Goal: Information Seeking & Learning: Find specific page/section

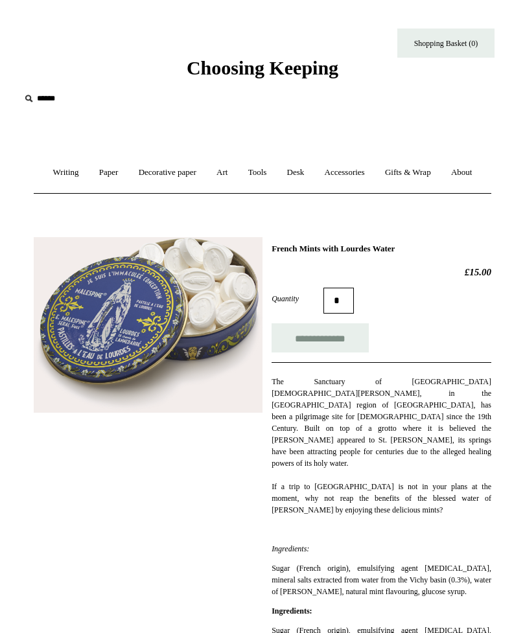
click at [276, 166] on link "Tools +" at bounding box center [257, 173] width 37 height 34
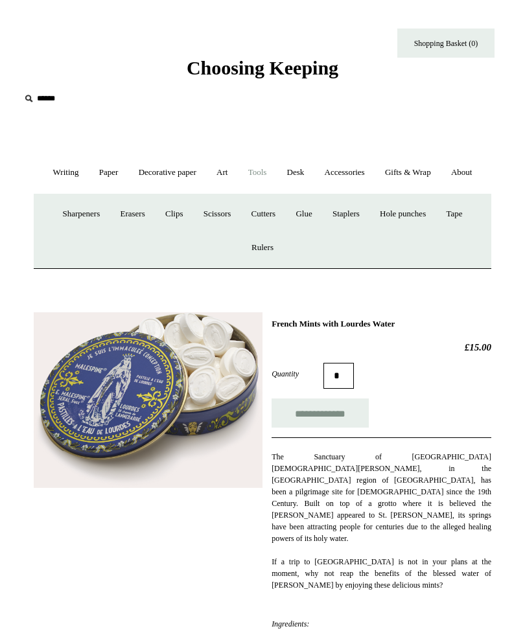
click at [276, 168] on link "Tools -" at bounding box center [257, 173] width 37 height 34
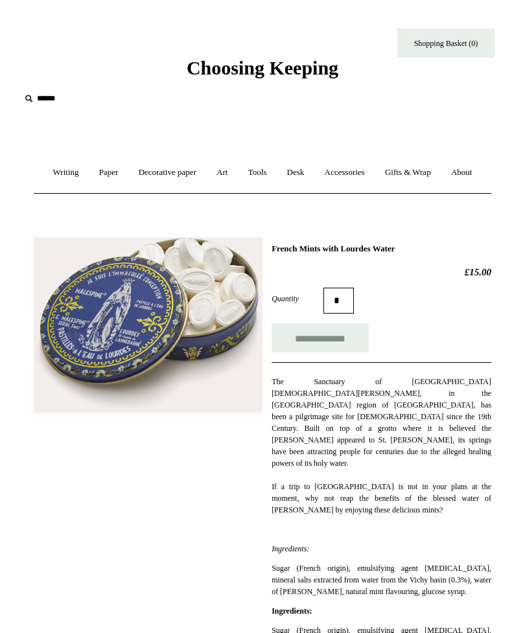
click at [276, 174] on link "Tools +" at bounding box center [257, 173] width 37 height 34
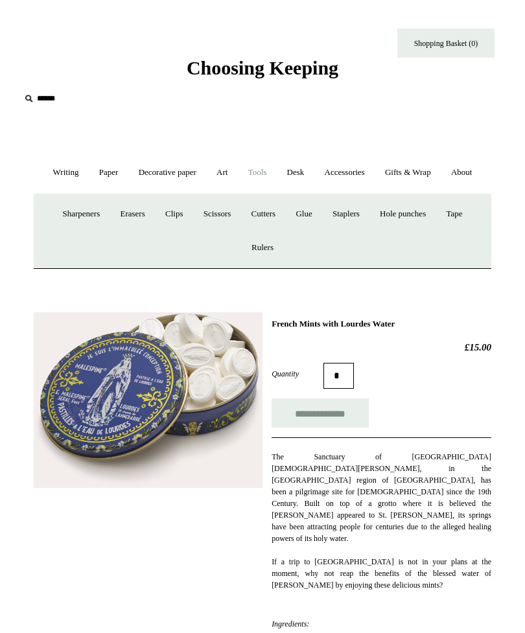
click at [374, 170] on link "Accessories +" at bounding box center [345, 173] width 58 height 34
click at [374, 169] on link "Accessories -" at bounding box center [345, 173] width 58 height 34
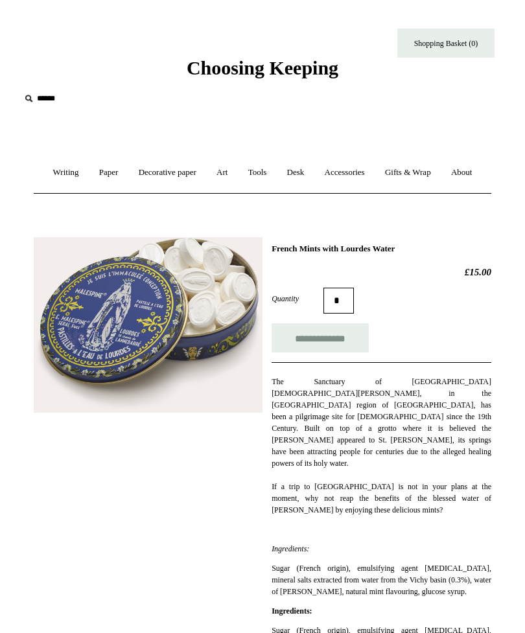
click at [374, 165] on link "Accessories +" at bounding box center [345, 173] width 58 height 34
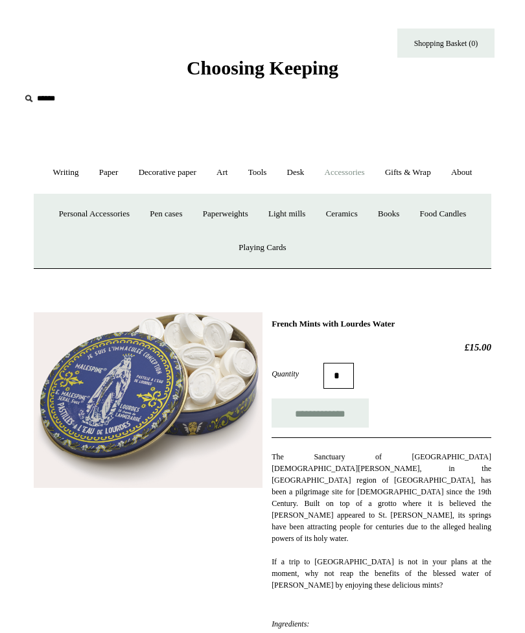
click at [271, 265] on link "Playing Cards" at bounding box center [261, 248] width 65 height 34
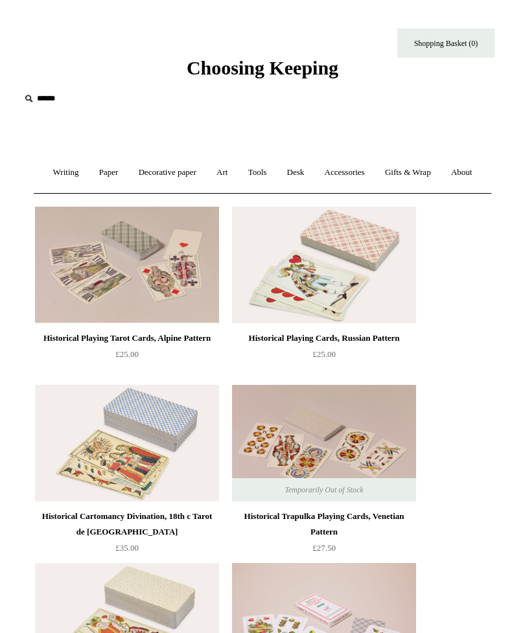
click at [374, 165] on link "Accessories +" at bounding box center [345, 173] width 58 height 34
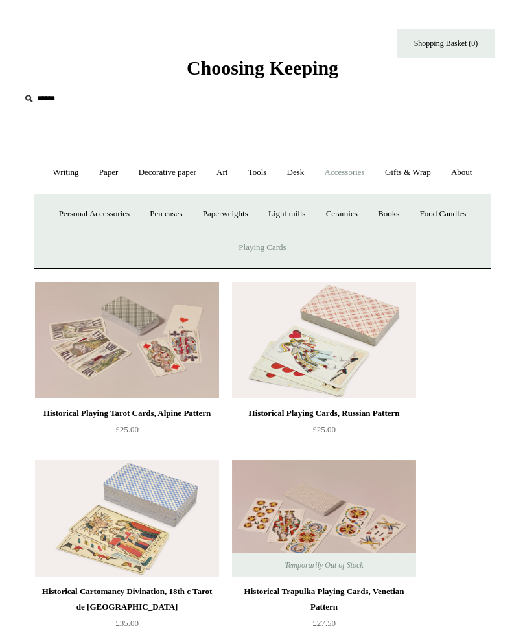
click at [444, 231] on link "Food Candles" at bounding box center [443, 214] width 65 height 34
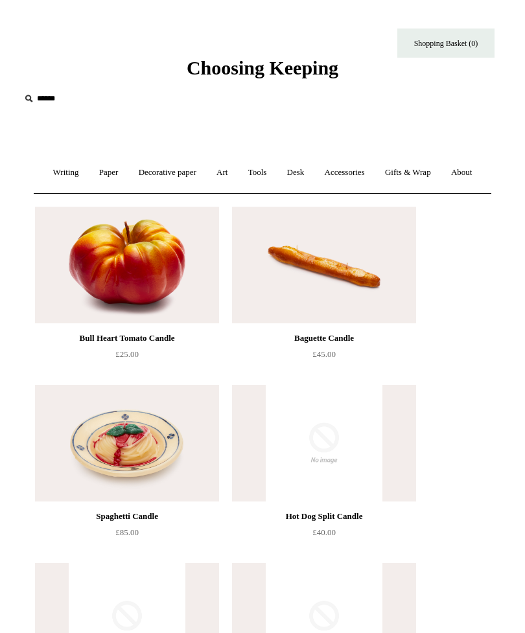
click at [374, 167] on link "Accessories +" at bounding box center [345, 173] width 58 height 34
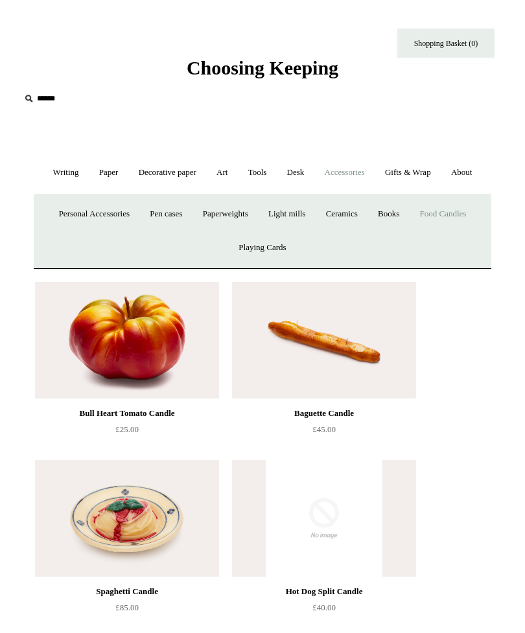
click at [408, 231] on link "Books" at bounding box center [389, 214] width 40 height 34
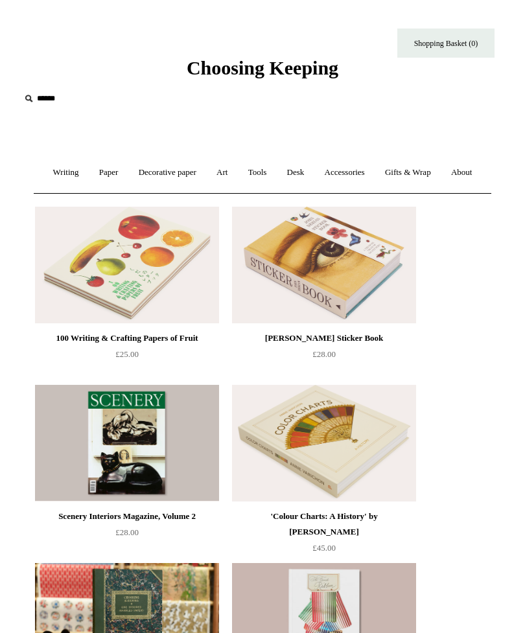
click at [374, 166] on link "Accessories +" at bounding box center [345, 173] width 58 height 34
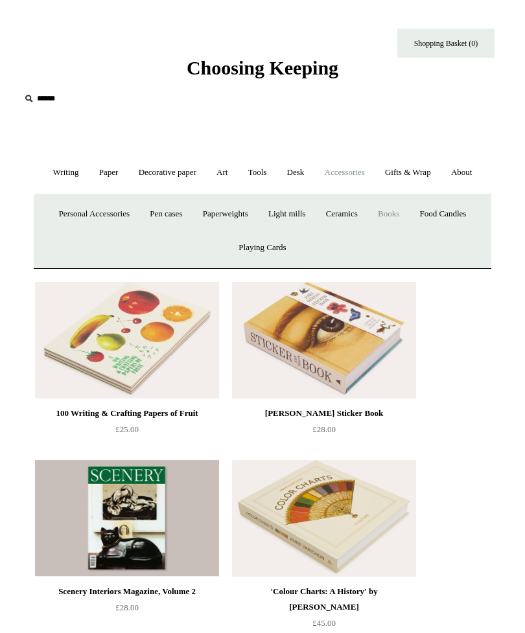
click at [356, 231] on link "Ceramics +" at bounding box center [342, 214] width 50 height 34
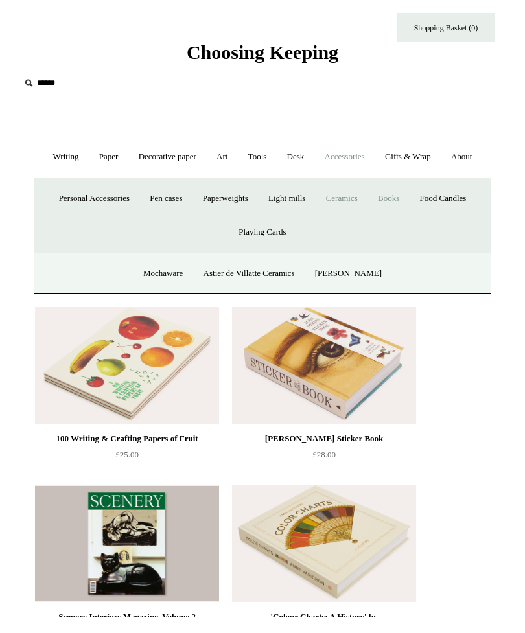
scroll to position [16, 0]
click at [294, 216] on link "Light mills" at bounding box center [286, 198] width 55 height 34
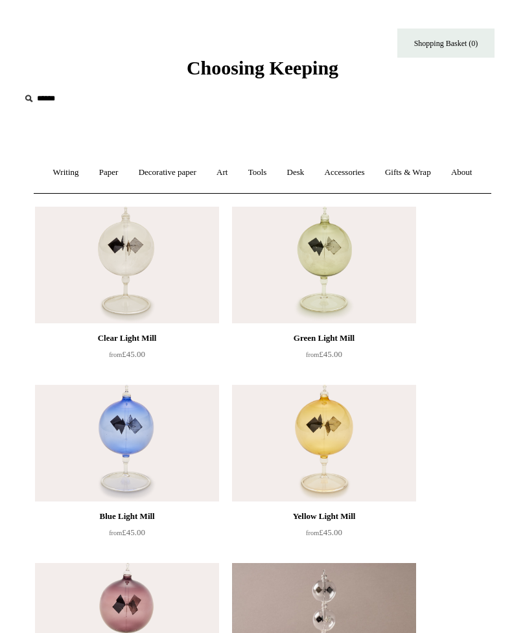
click at [237, 175] on link "Art +" at bounding box center [221, 173] width 29 height 34
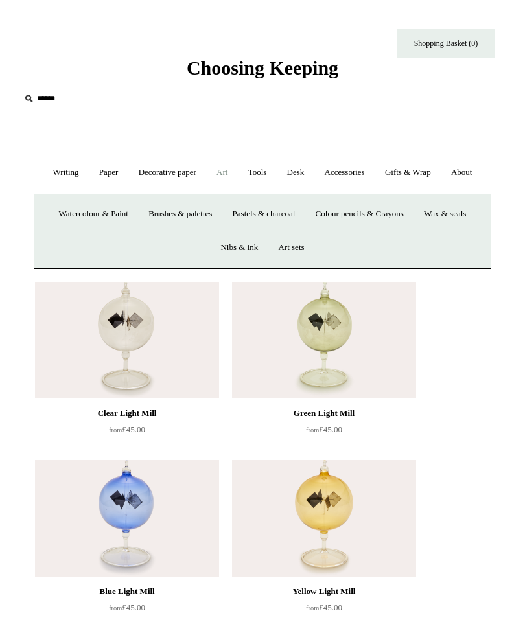
click at [89, 231] on link "Watercolour & Paint" at bounding box center [93, 214] width 87 height 34
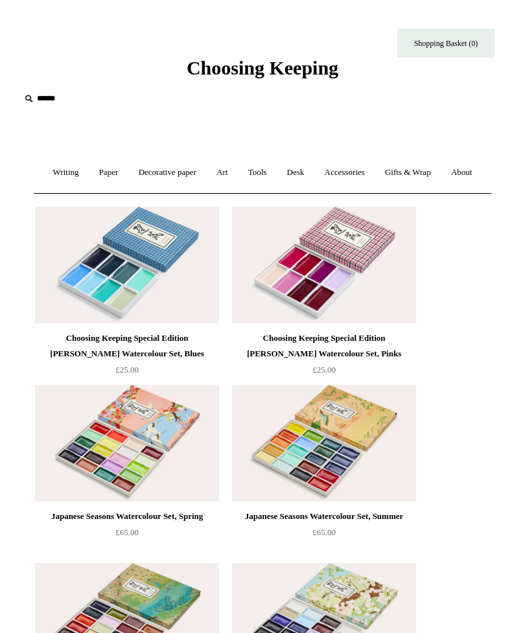
click at [237, 172] on link "Art +" at bounding box center [221, 173] width 29 height 34
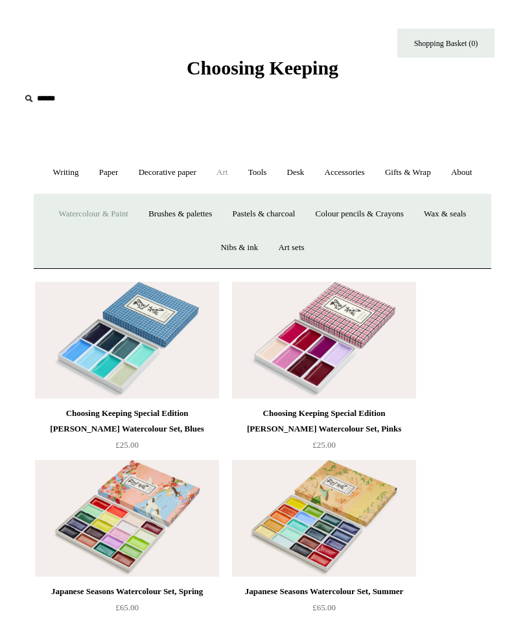
click at [197, 231] on link "Brushes & palettes" at bounding box center [180, 214] width 82 height 34
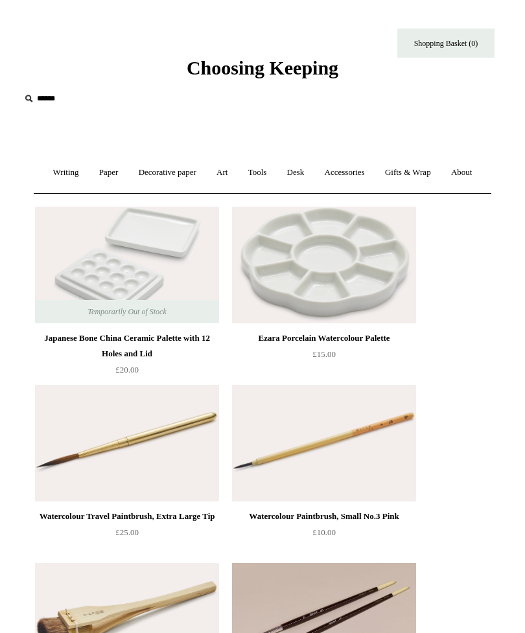
click at [237, 174] on link "Art +" at bounding box center [221, 173] width 29 height 34
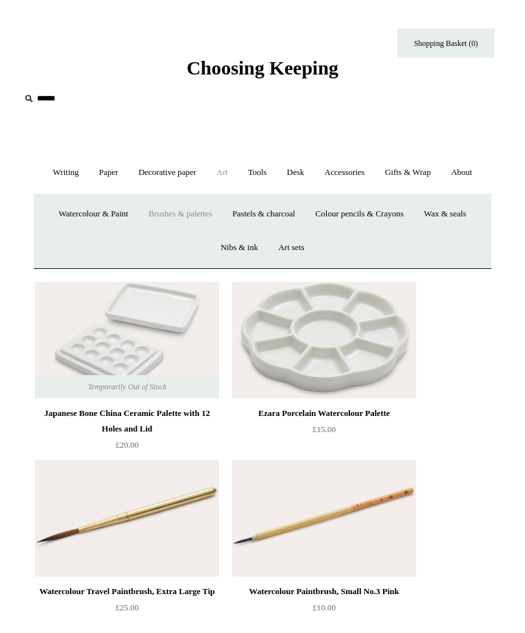
click at [294, 231] on link "Pastels & charcoal" at bounding box center [264, 214] width 81 height 34
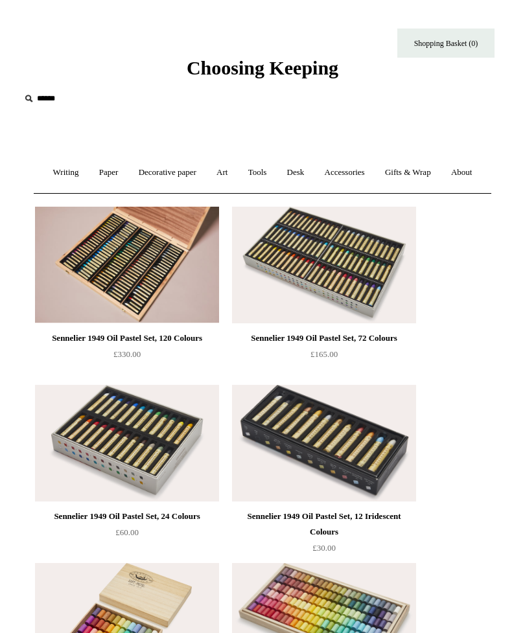
click at [237, 168] on link "Art +" at bounding box center [221, 173] width 29 height 34
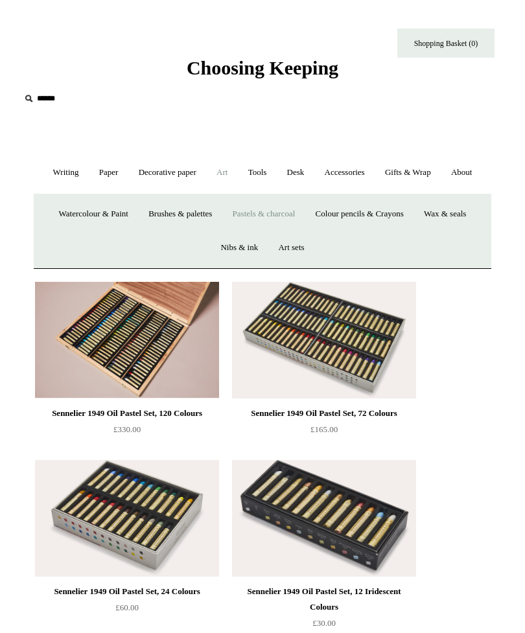
click at [373, 231] on link "Colour pencils & Crayons" at bounding box center [360, 214] width 106 height 34
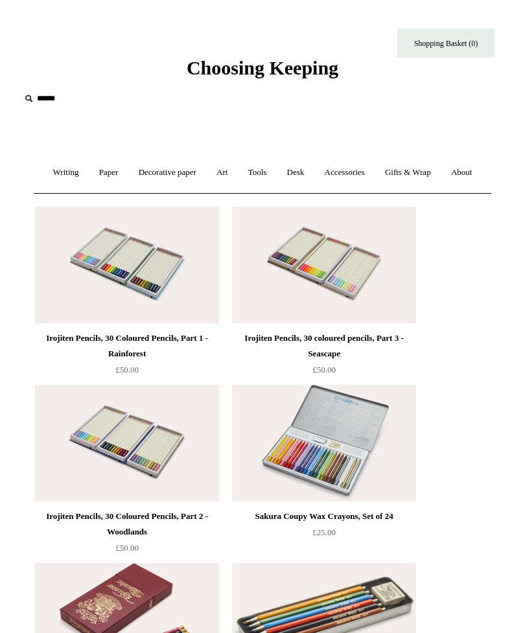
click at [237, 174] on link "Art +" at bounding box center [221, 173] width 29 height 34
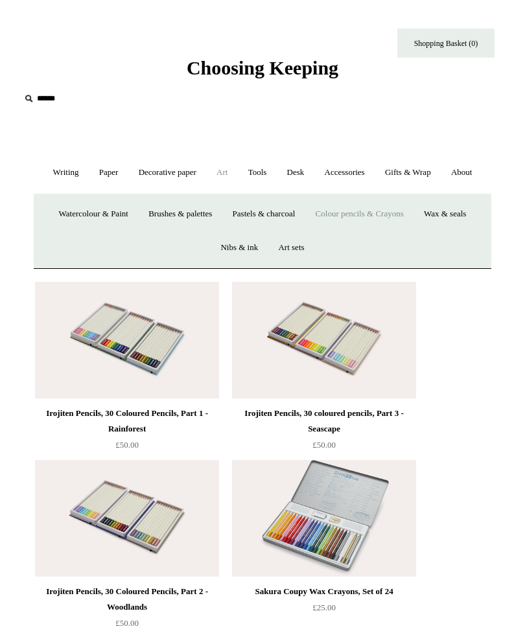
click at [450, 231] on link "Wax & seals" at bounding box center [445, 214] width 60 height 34
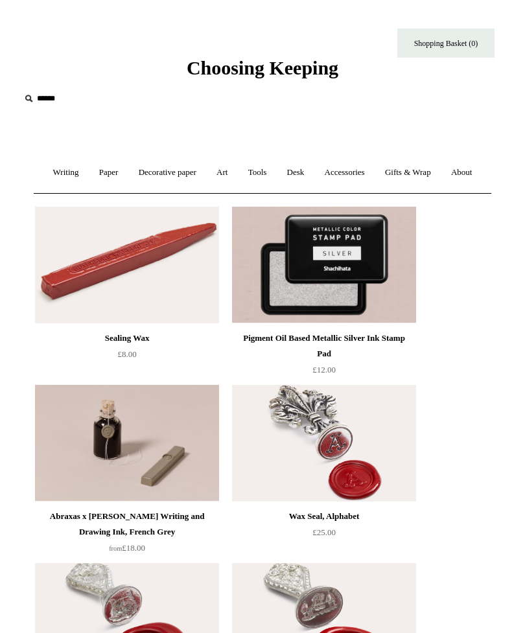
click at [237, 171] on link "Art +" at bounding box center [221, 173] width 29 height 34
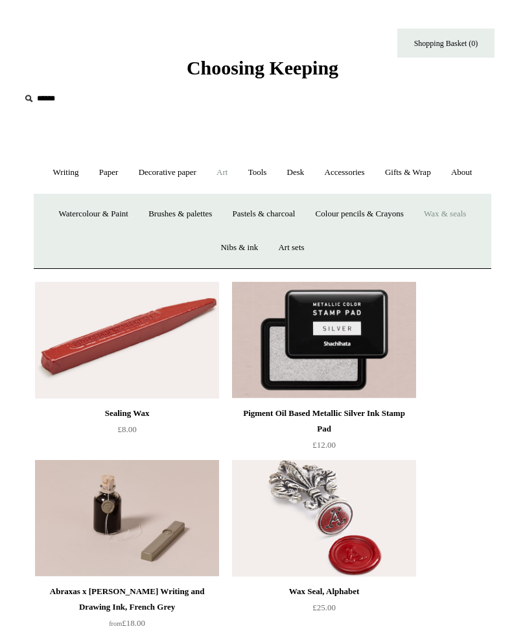
click at [242, 265] on link "Nibs & ink" at bounding box center [239, 248] width 56 height 34
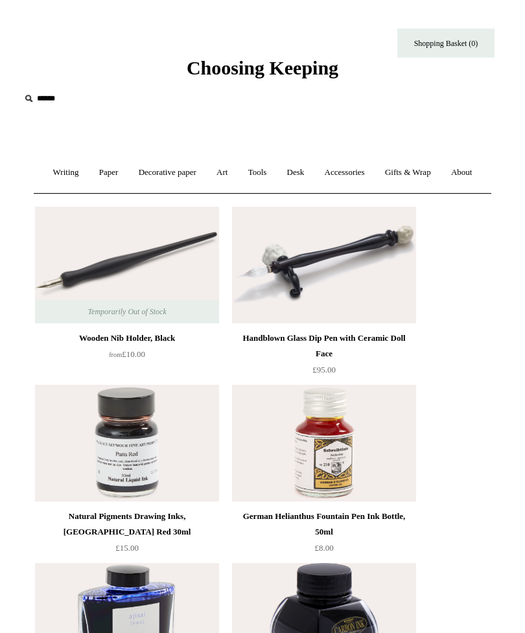
click at [237, 163] on link "Art +" at bounding box center [221, 173] width 29 height 34
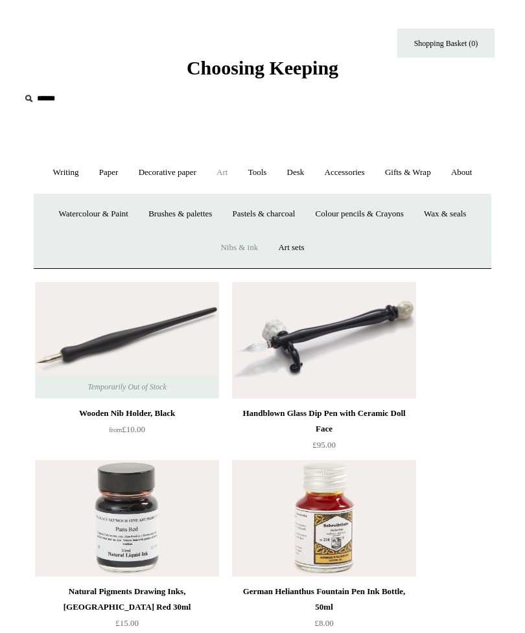
click at [299, 265] on link "Art sets" at bounding box center [291, 248] width 44 height 34
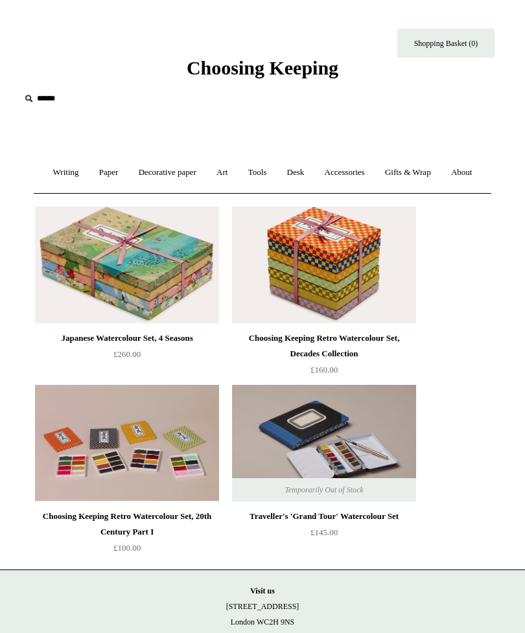
click at [65, 165] on link "Writing +" at bounding box center [66, 173] width 44 height 34
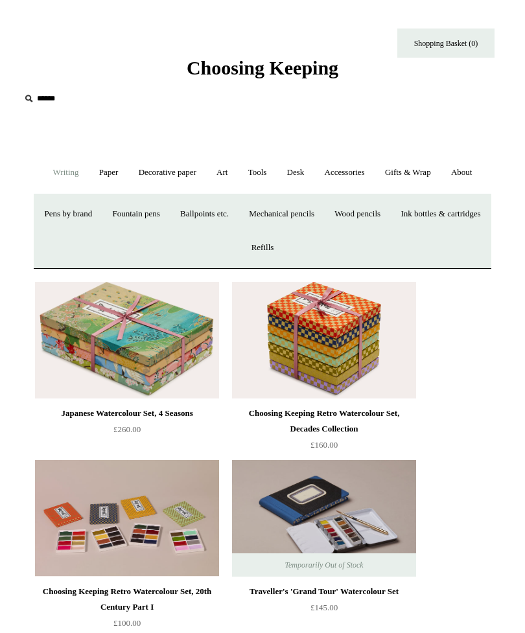
click at [168, 231] on link "Fountain pens +" at bounding box center [135, 214] width 65 height 34
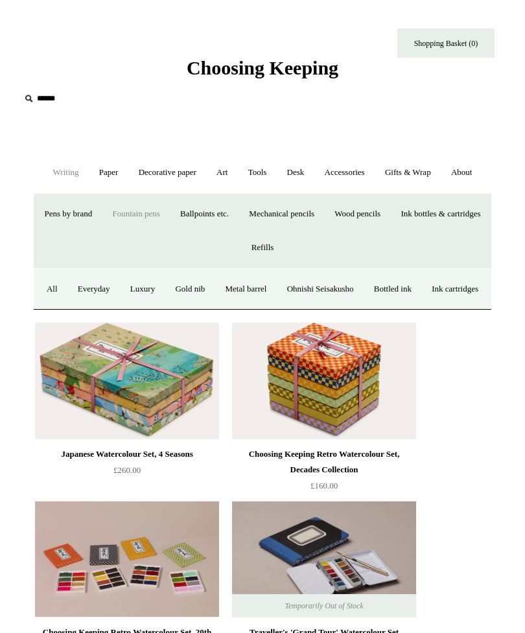
click at [164, 307] on link "Luxury" at bounding box center [142, 289] width 43 height 34
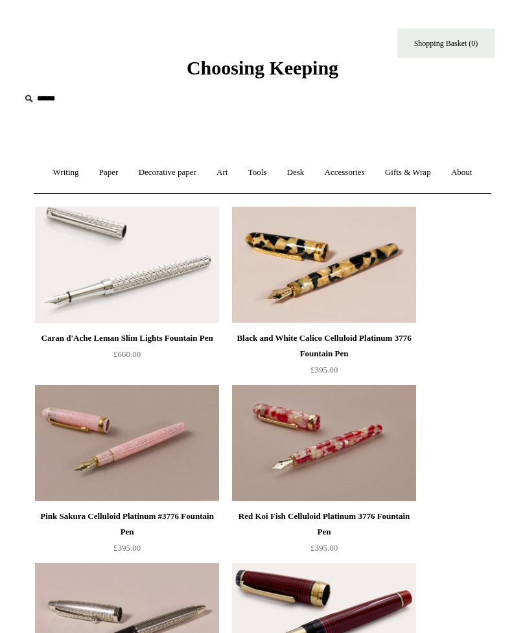
click at [76, 175] on link "Writing +" at bounding box center [66, 173] width 44 height 34
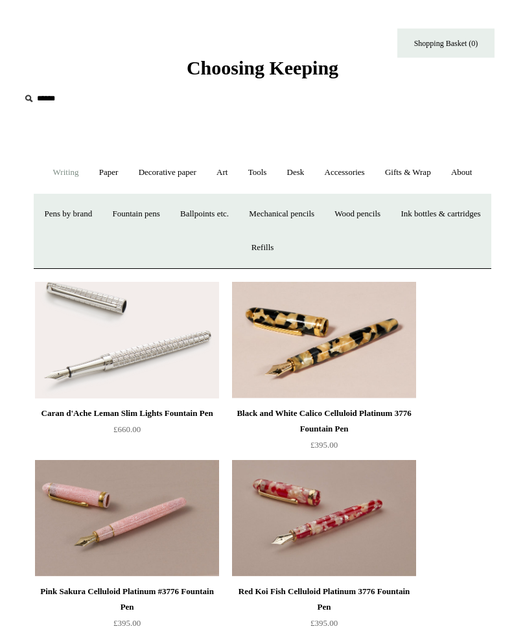
click at [238, 231] on link "Ballpoints etc. +" at bounding box center [204, 214] width 67 height 34
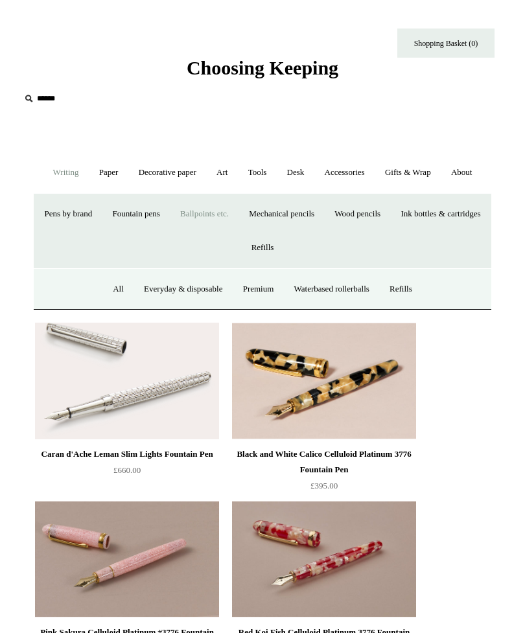
click at [323, 231] on link "Mechanical pencils +" at bounding box center [282, 214] width 84 height 34
click at [389, 231] on link "Wood pencils +" at bounding box center [357, 214] width 64 height 34
click at [231, 307] on link "Coloured pencils" at bounding box center [216, 289] width 75 height 34
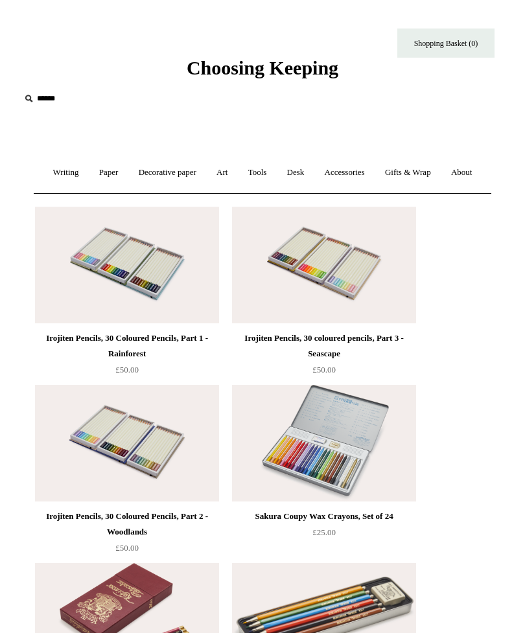
click at [374, 167] on link "Accessories +" at bounding box center [345, 173] width 58 height 34
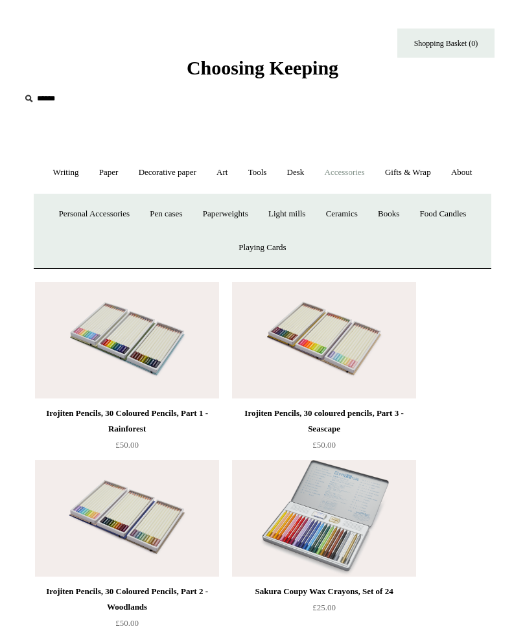
click at [168, 231] on link "Pen cases" at bounding box center [166, 214] width 51 height 34
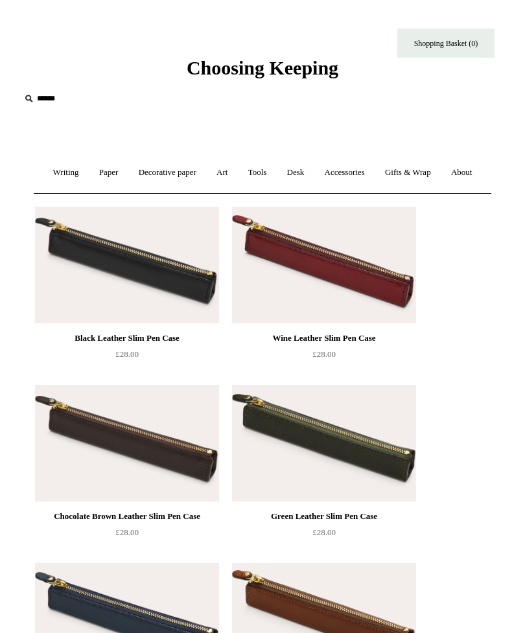
click at [374, 171] on link "Accessories +" at bounding box center [345, 173] width 58 height 34
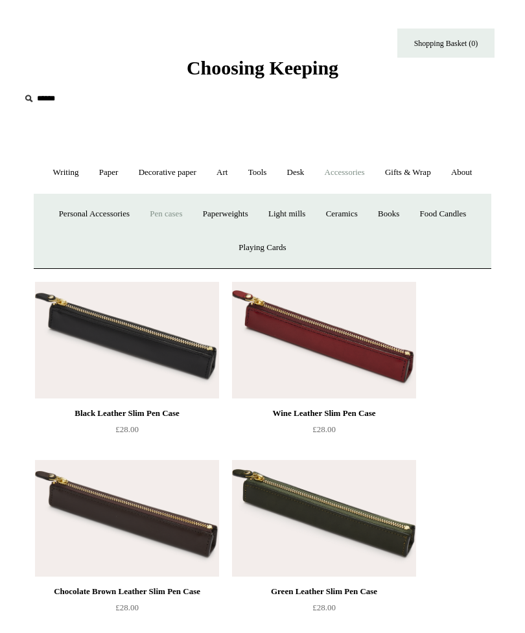
click at [244, 231] on link "Paperweights +" at bounding box center [226, 214] width 64 height 34
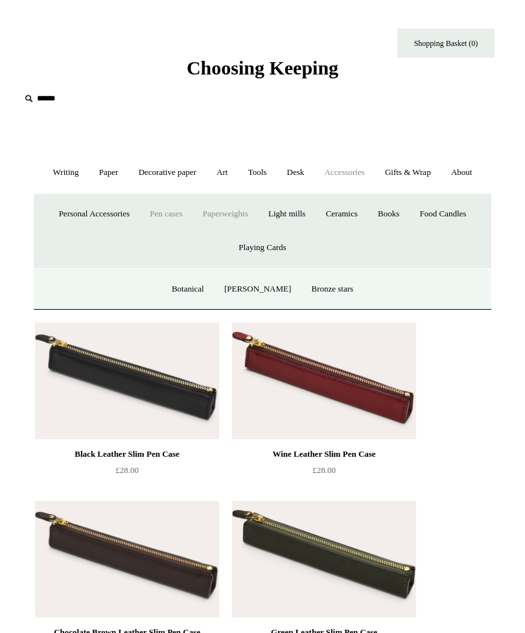
click at [211, 307] on link "Botanical" at bounding box center [188, 289] width 51 height 34
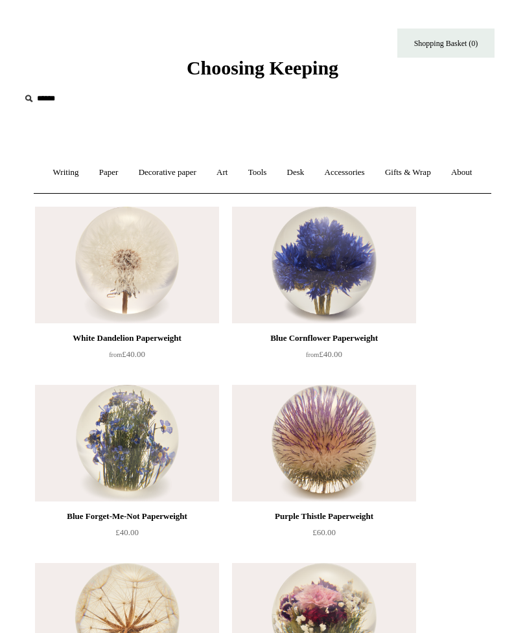
click at [205, 164] on link "Decorative paper +" at bounding box center [168, 173] width 76 height 34
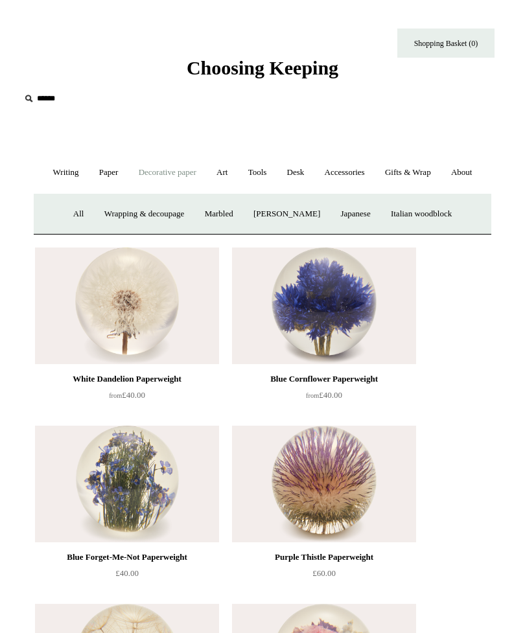
click at [307, 231] on link "[PERSON_NAME]" at bounding box center [286, 214] width 85 height 34
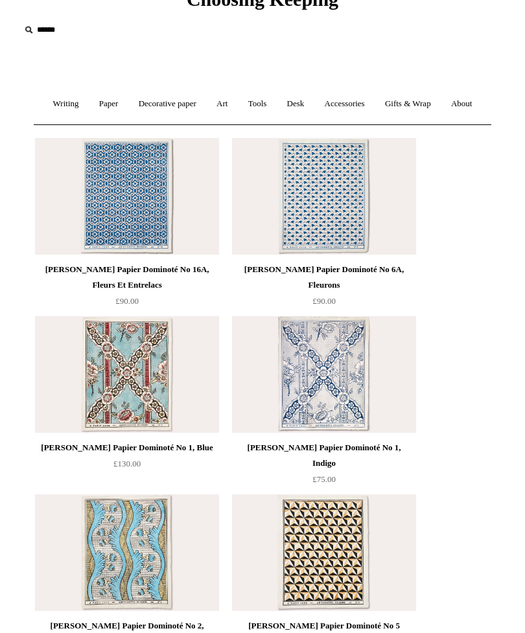
scroll to position [63, 0]
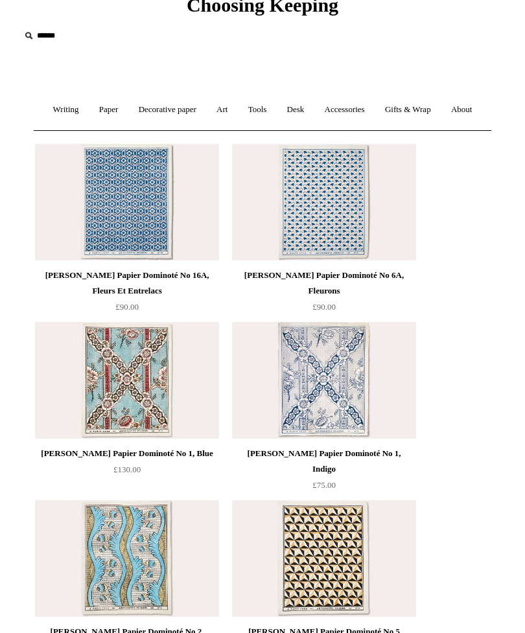
click at [205, 102] on link "Decorative paper +" at bounding box center [168, 110] width 76 height 34
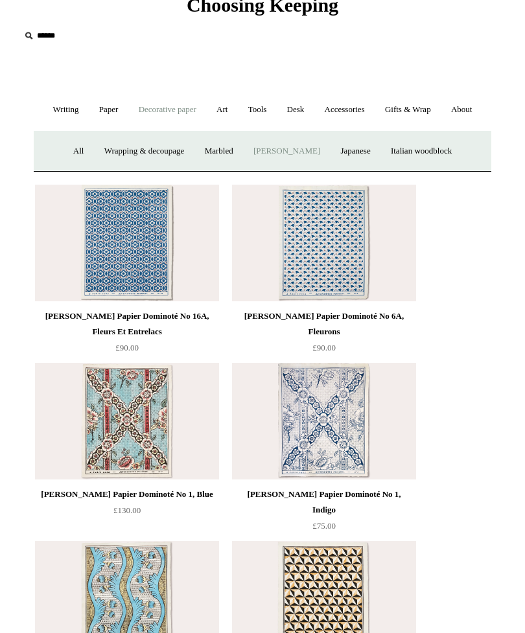
click at [425, 168] on link "Italian woodblock" at bounding box center [421, 151] width 79 height 34
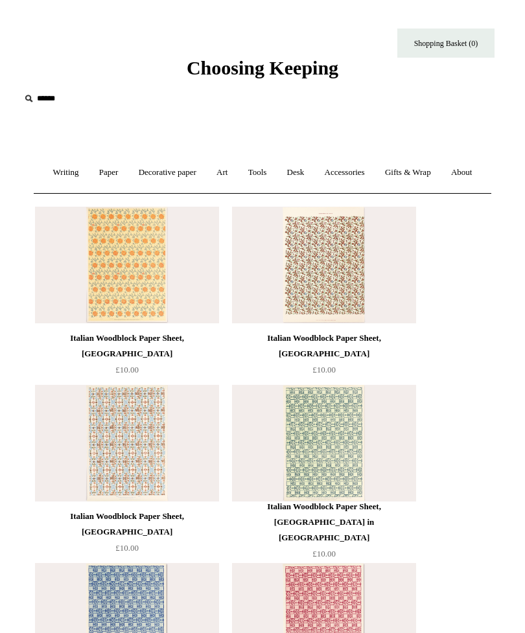
click at [205, 172] on link "Decorative paper +" at bounding box center [168, 173] width 76 height 34
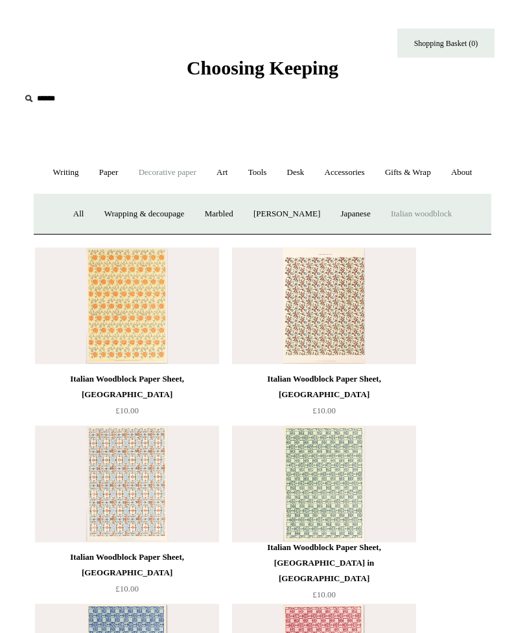
click at [164, 231] on link "Wrapping & decoupage" at bounding box center [144, 214] width 98 height 34
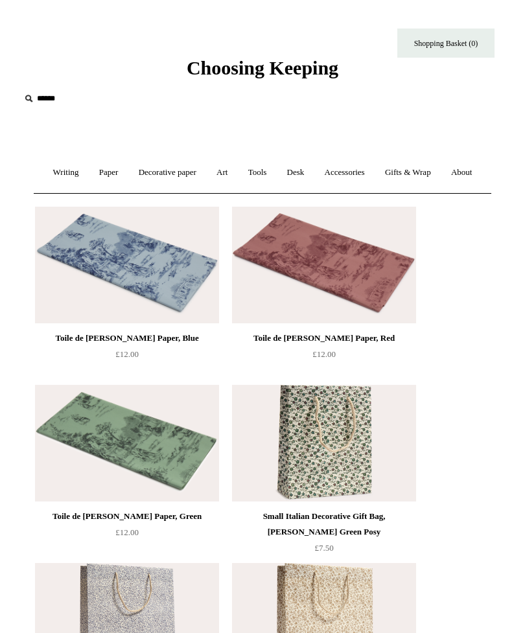
click at [196, 187] on link "Decorative paper +" at bounding box center [168, 173] width 76 height 34
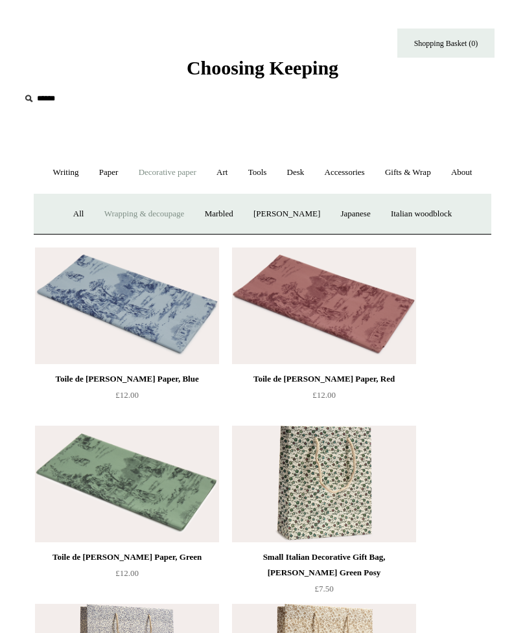
click at [276, 165] on link "Tools +" at bounding box center [257, 173] width 37 height 34
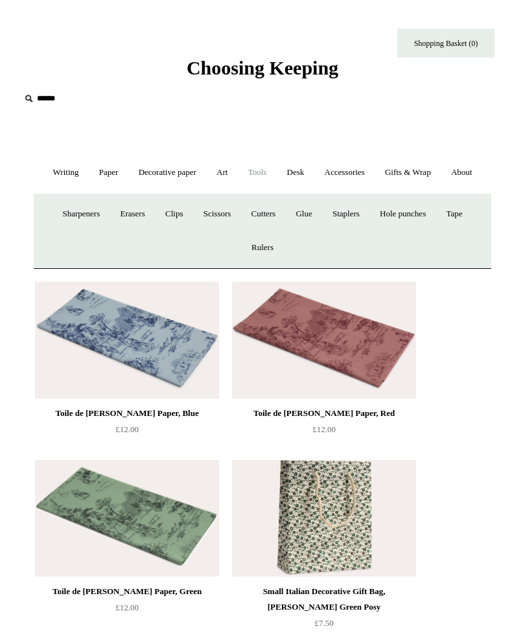
click at [140, 231] on link "Erasers" at bounding box center [132, 214] width 43 height 34
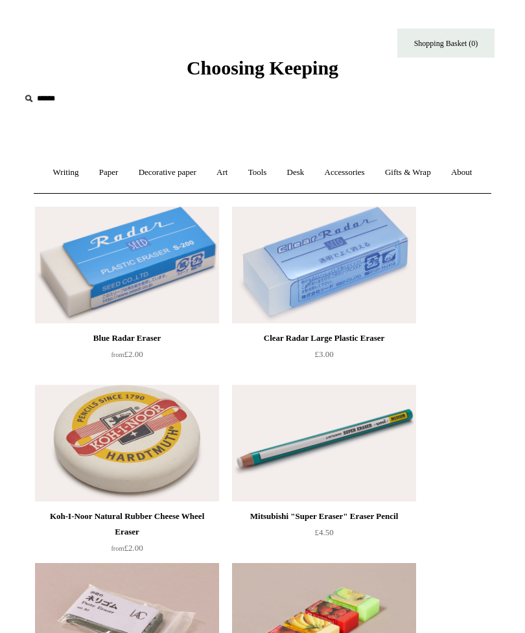
click at [180, 167] on link "Decorative paper +" at bounding box center [168, 173] width 76 height 34
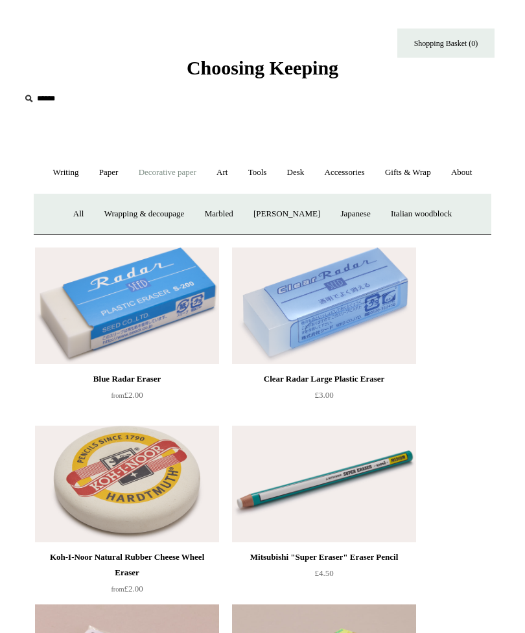
click at [270, 170] on link "Tools +" at bounding box center [257, 173] width 37 height 34
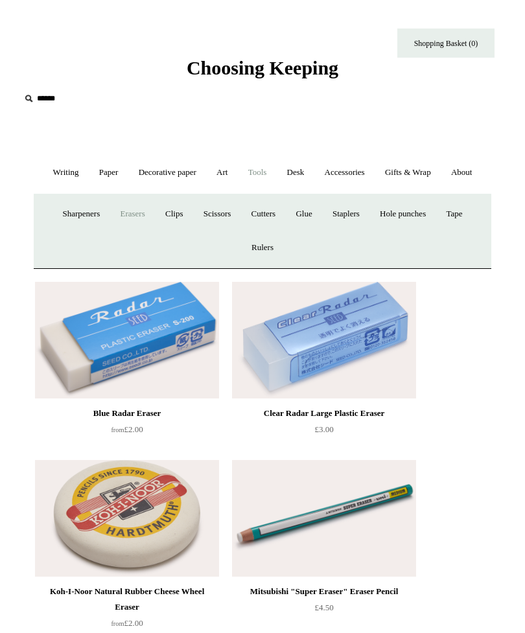
click at [86, 231] on link "Sharpeners" at bounding box center [81, 214] width 56 height 34
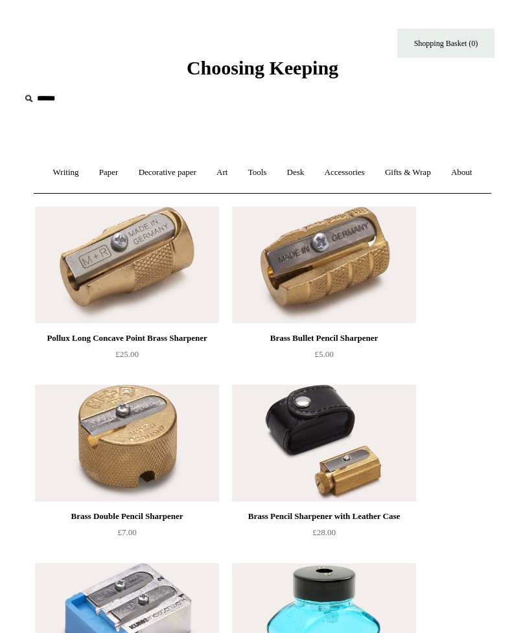
click at [374, 174] on link "Accessories +" at bounding box center [345, 173] width 58 height 34
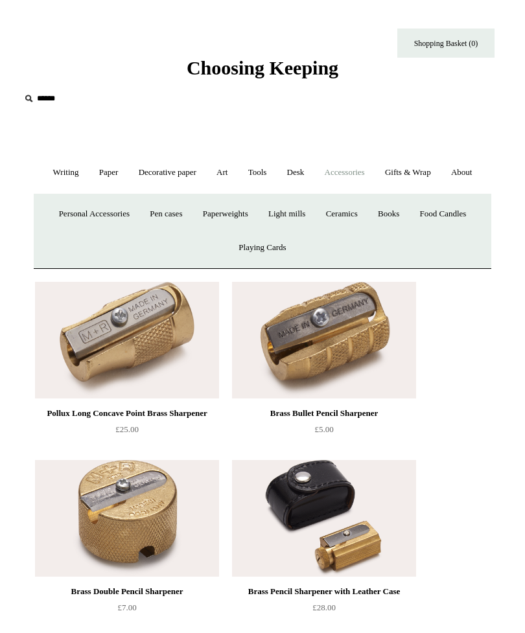
click at [104, 231] on link "Personal Accessories +" at bounding box center [94, 214] width 89 height 34
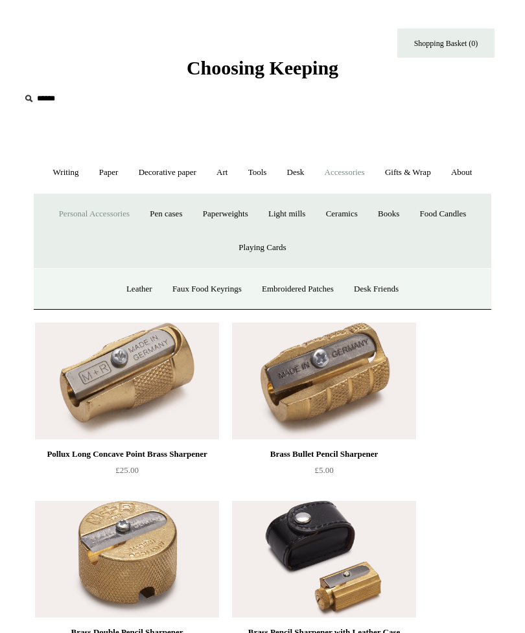
click at [440, 167] on link "Gifts & Wrap +" at bounding box center [408, 173] width 64 height 34
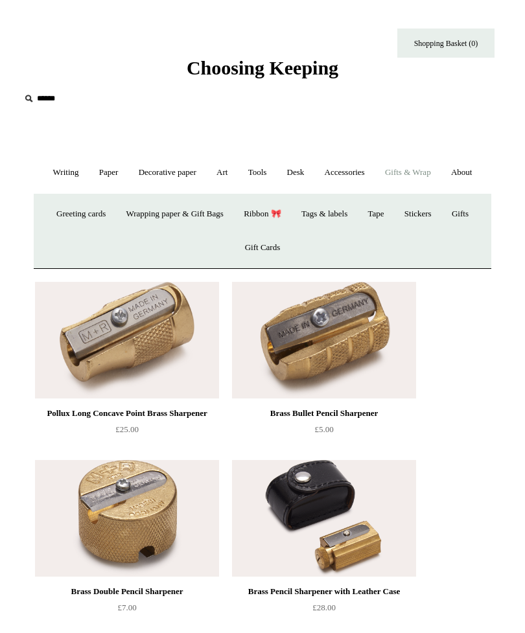
click at [428, 231] on link "Stickers" at bounding box center [417, 214] width 45 height 34
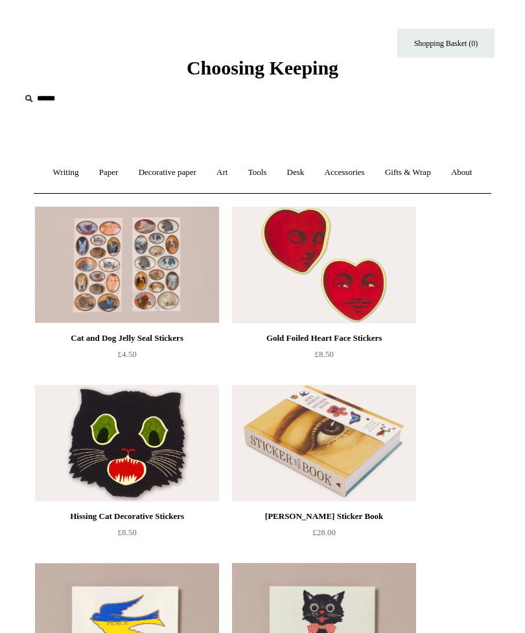
click at [442, 190] on link "About +" at bounding box center [462, 173] width 40 height 34
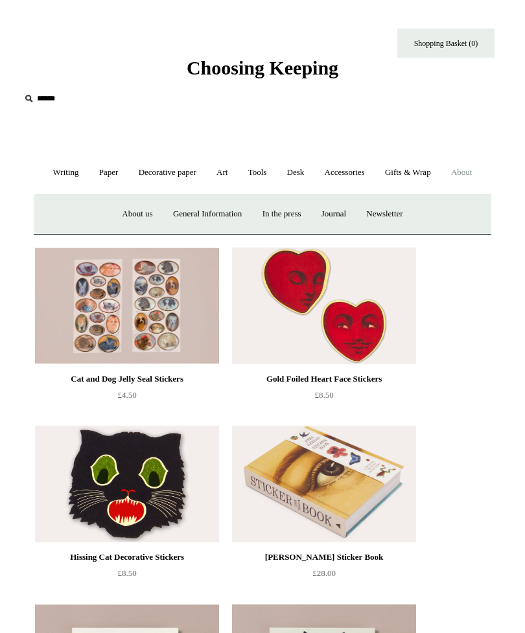
click at [222, 231] on link "General Information" at bounding box center [207, 214] width 87 height 34
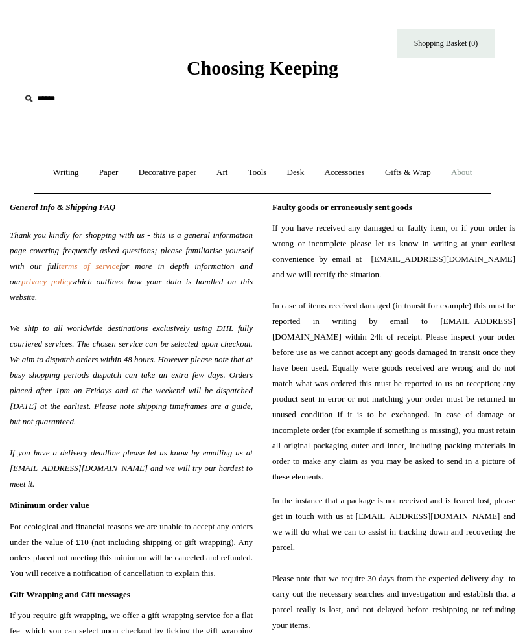
click at [314, 167] on link "Desk +" at bounding box center [296, 173] width 36 height 34
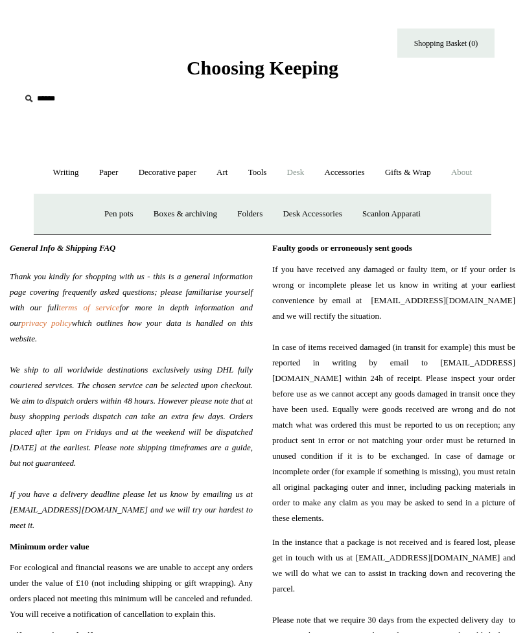
click at [374, 169] on link "Accessories +" at bounding box center [345, 173] width 58 height 34
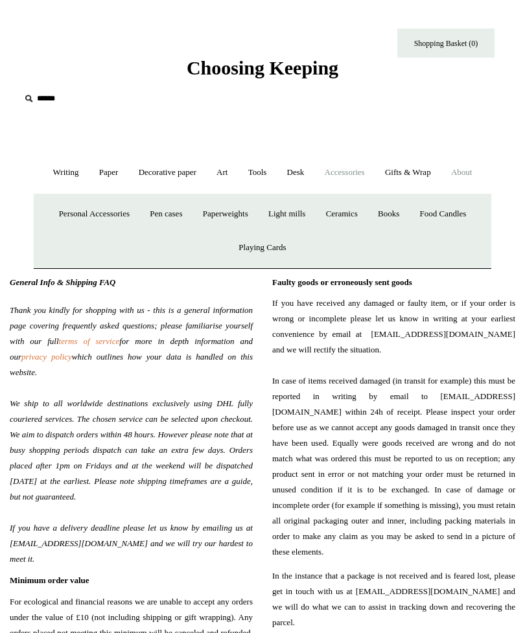
click at [437, 165] on link "Gifts & Wrap +" at bounding box center [408, 173] width 64 height 34
click at [78, 95] on input "text" at bounding box center [99, 99] width 159 height 24
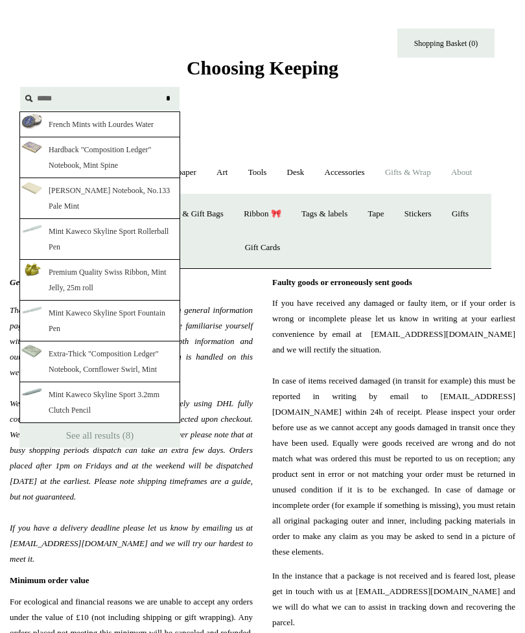
type input "*****"
click at [51, 121] on link "French Mints with Lourdes Water" at bounding box center [99, 124] width 161 height 26
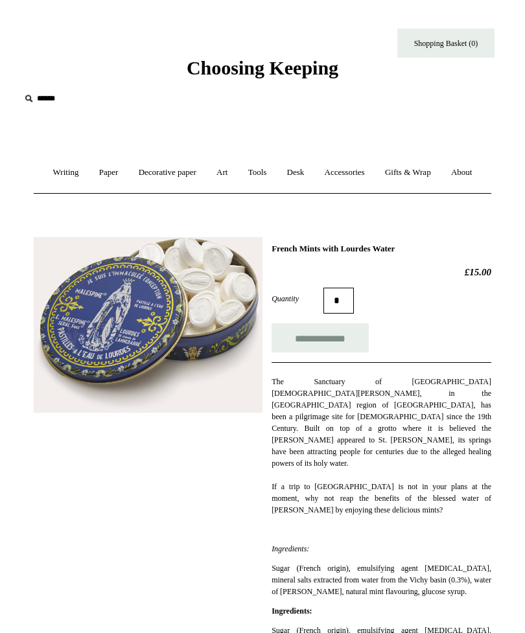
click at [51, 98] on input "text" at bounding box center [99, 99] width 159 height 24
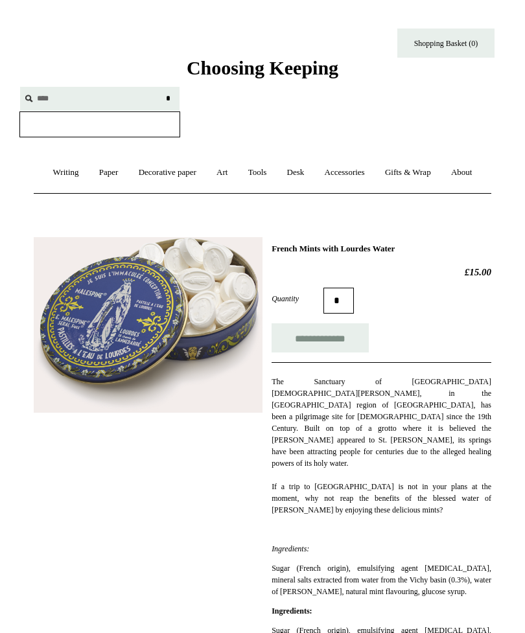
type input "****"
click at [168, 98] on input "*" at bounding box center [167, 98] width 13 height 23
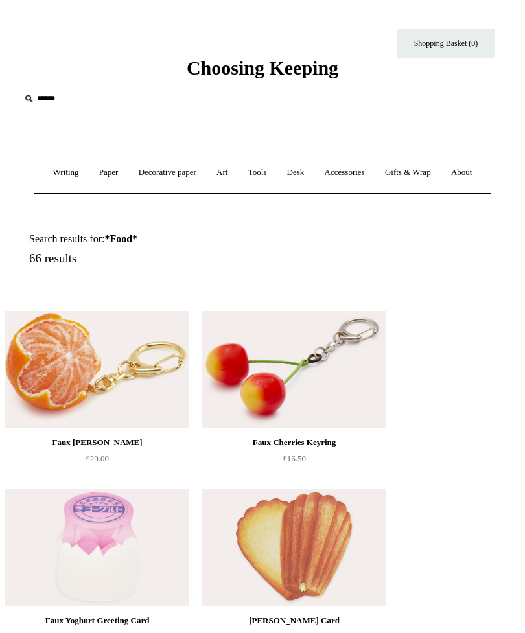
click at [104, 102] on input "text" at bounding box center [99, 99] width 159 height 24
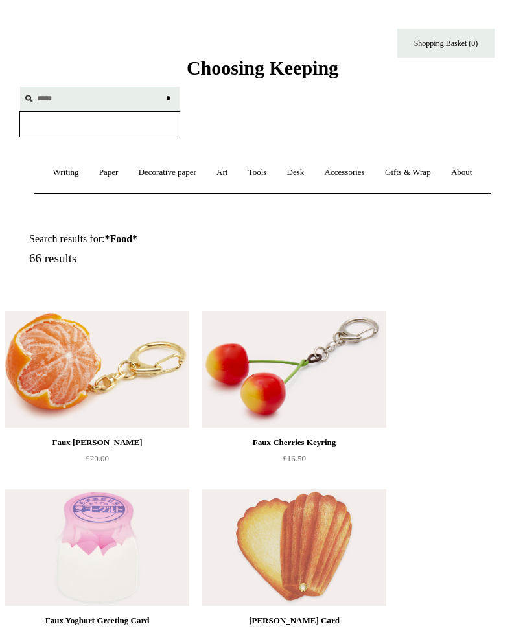
type input "*****"
click at [168, 98] on input "*" at bounding box center [167, 98] width 13 height 23
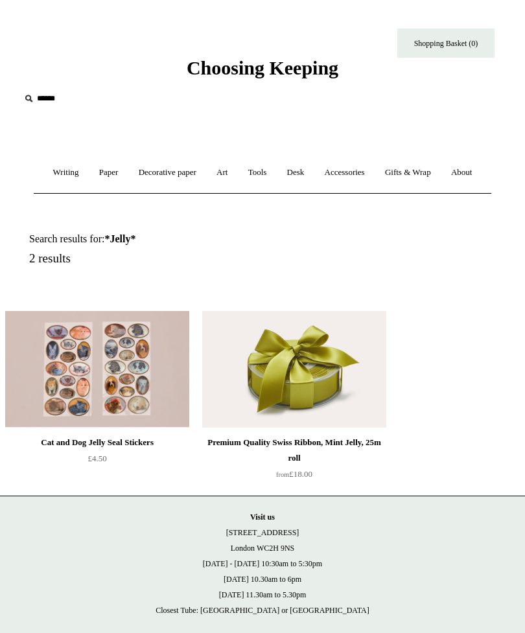
click at [76, 96] on input "text" at bounding box center [99, 99] width 159 height 24
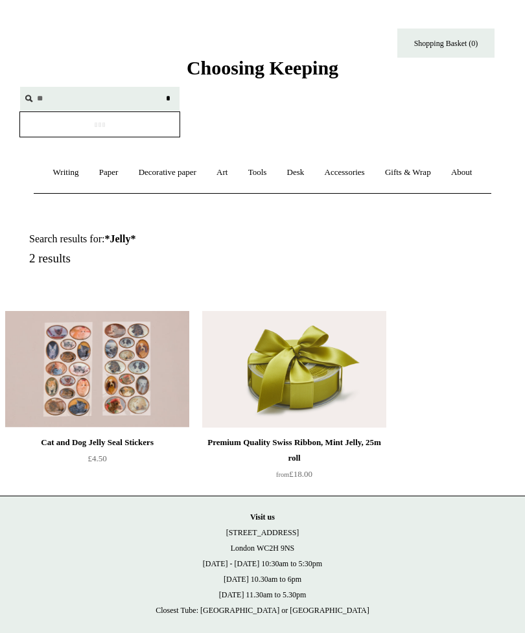
type input "*"
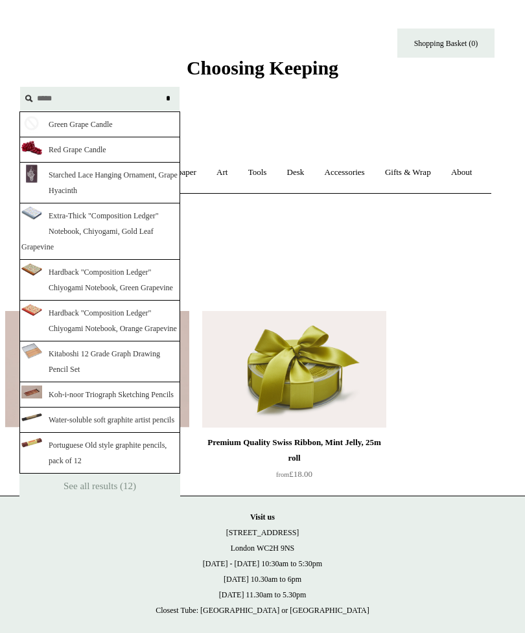
type input "*****"
click at [168, 98] on input "*" at bounding box center [167, 98] width 13 height 23
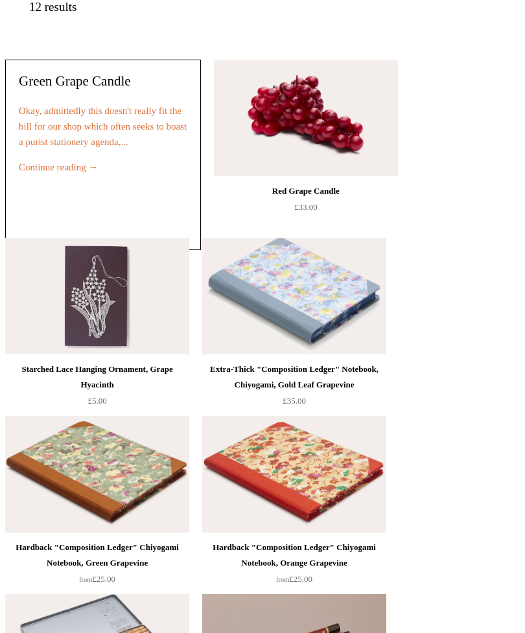
scroll to position [251, 0]
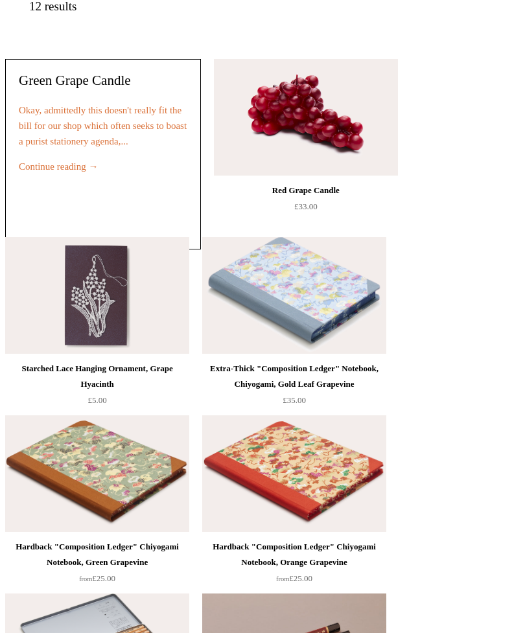
click at [86, 172] on link "Continue reading →" at bounding box center [58, 167] width 79 height 10
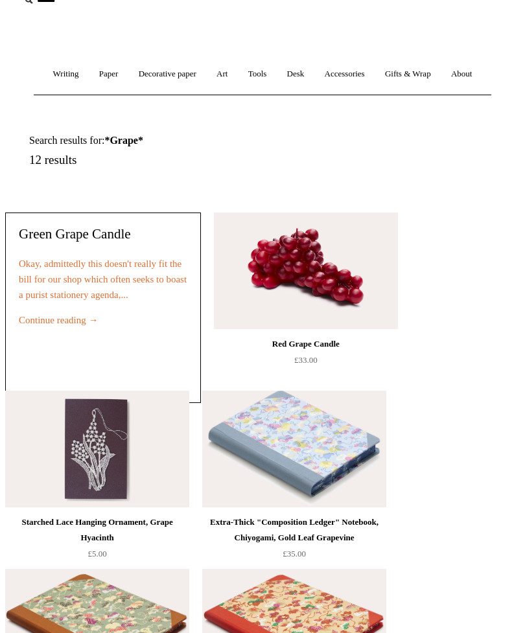
scroll to position [0, 0]
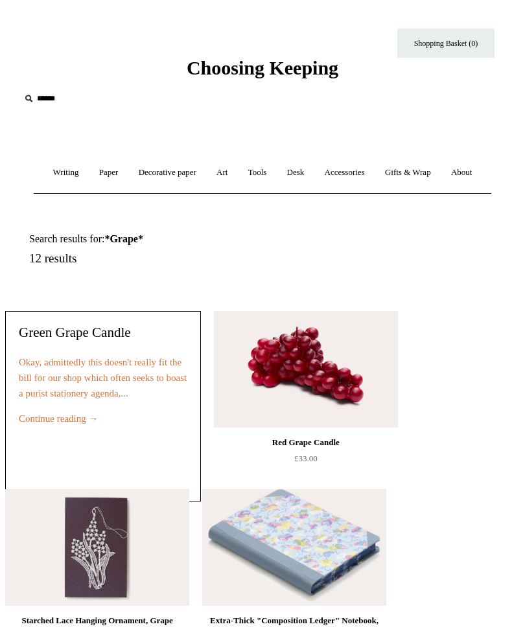
click at [83, 93] on input "text" at bounding box center [99, 99] width 159 height 24
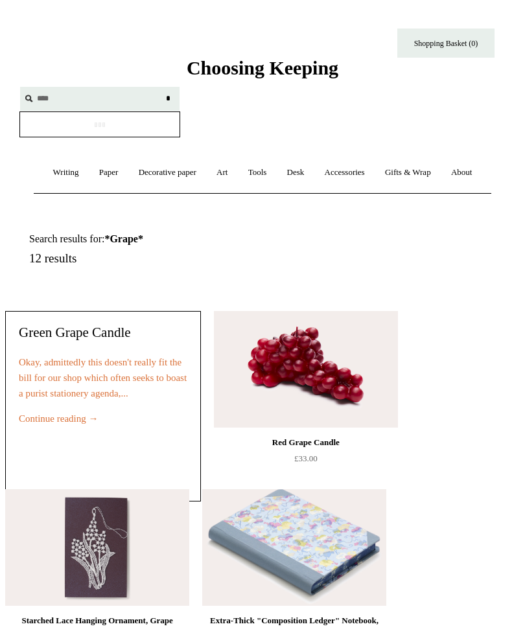
type input "****"
click at [168, 98] on input "*" at bounding box center [167, 98] width 13 height 23
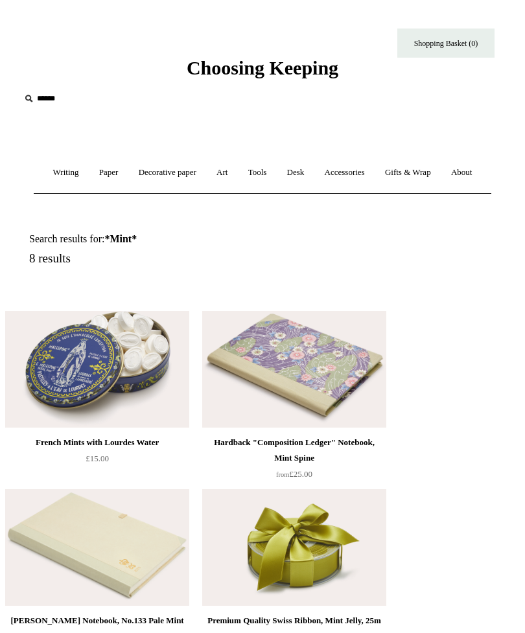
click at [82, 95] on input "text" at bounding box center [99, 99] width 159 height 24
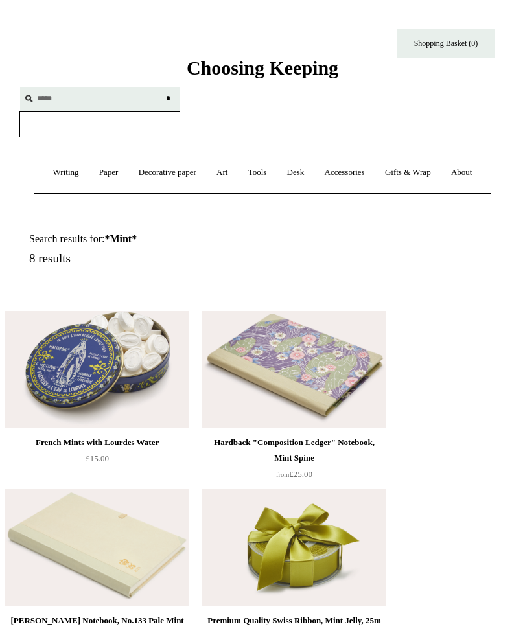
type input "*****"
click at [168, 98] on input "*" at bounding box center [167, 98] width 13 height 23
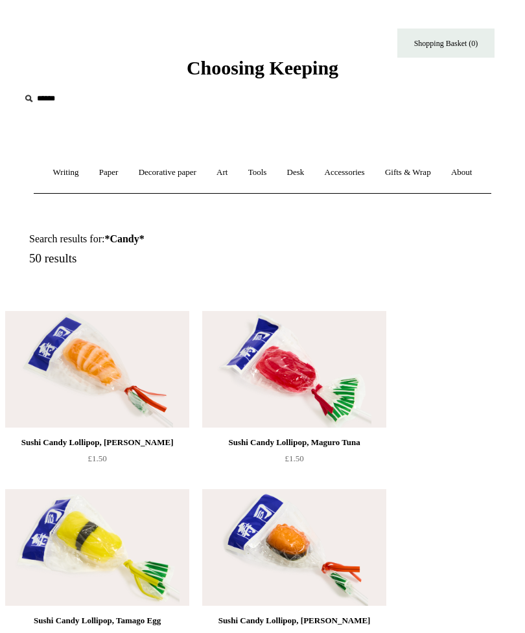
click at [74, 108] on input "text" at bounding box center [99, 99] width 159 height 24
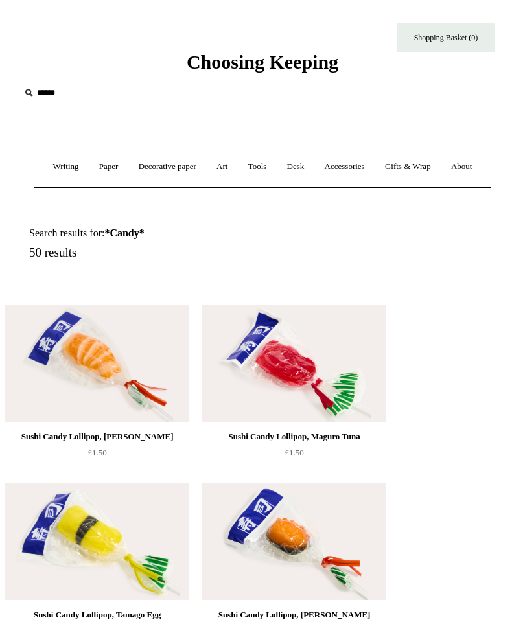
scroll to position [7, 0]
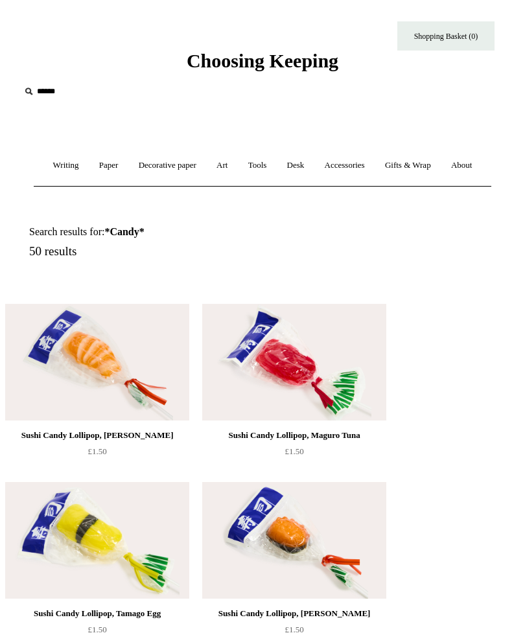
click at [108, 90] on input "******" at bounding box center [99, 92] width 159 height 24
type input "*"
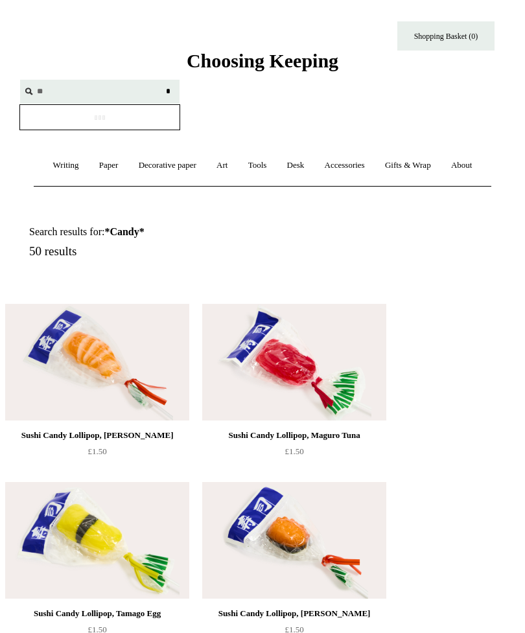
type input "*"
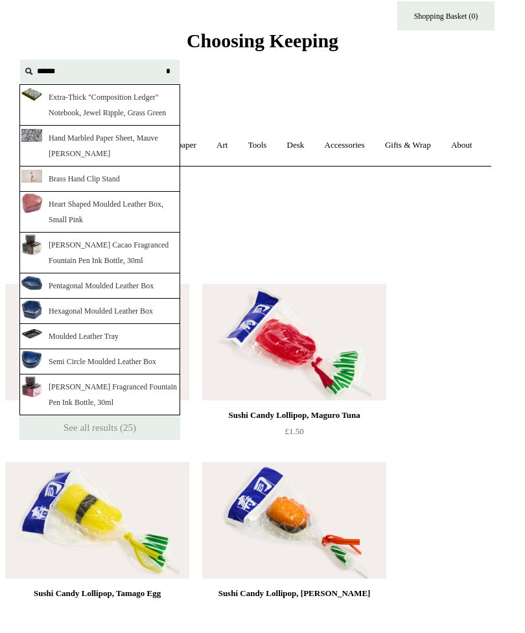
scroll to position [27, 0]
click at [119, 78] on input "text" at bounding box center [99, 72] width 159 height 24
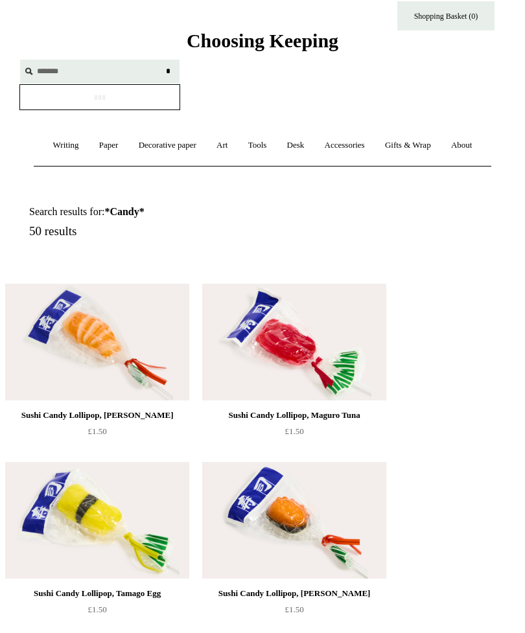
type input "********"
